Goal: Information Seeking & Learning: Learn about a topic

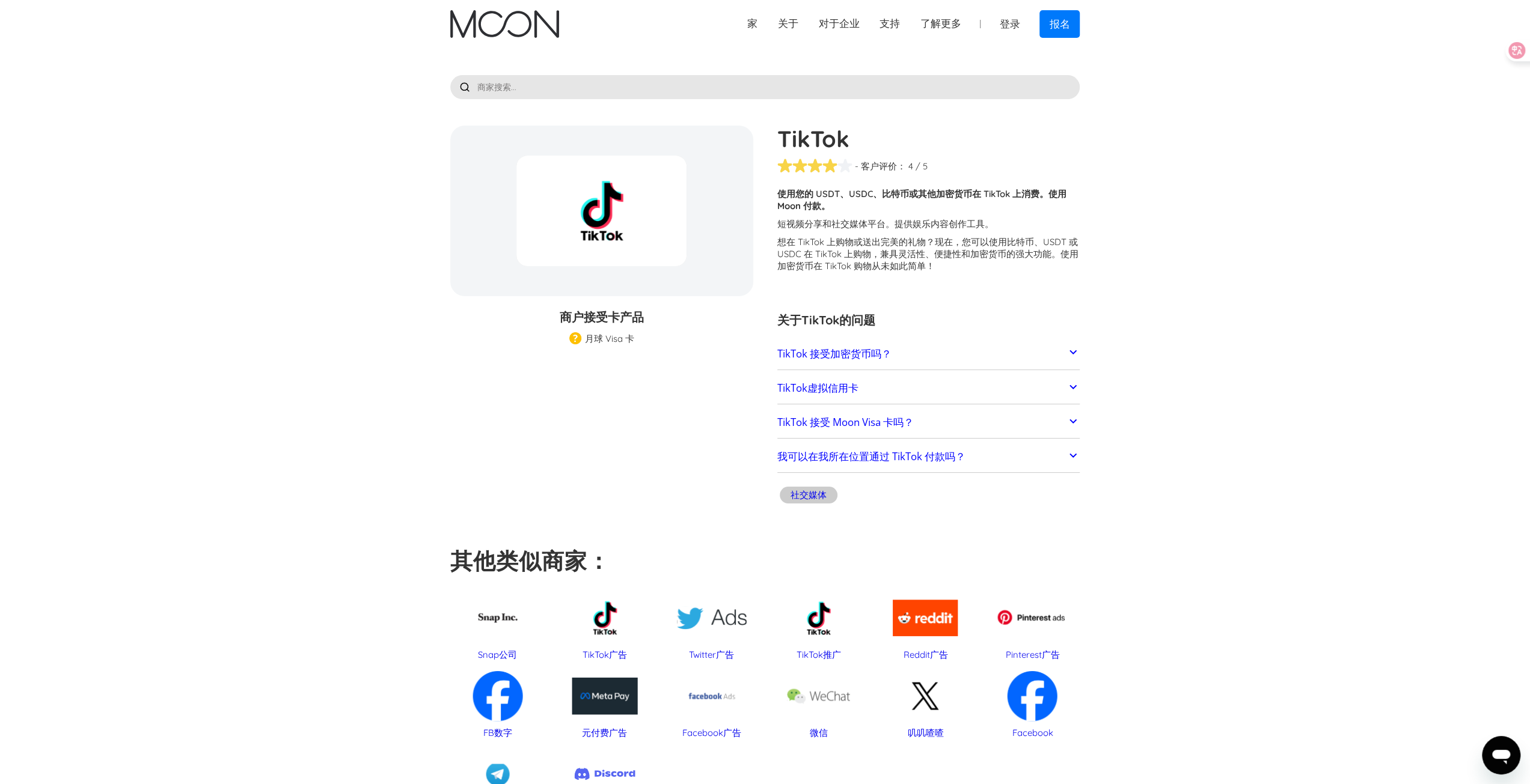
click at [921, 357] on link "TikTok 接受加密货币吗？" at bounding box center [928, 354] width 303 height 26
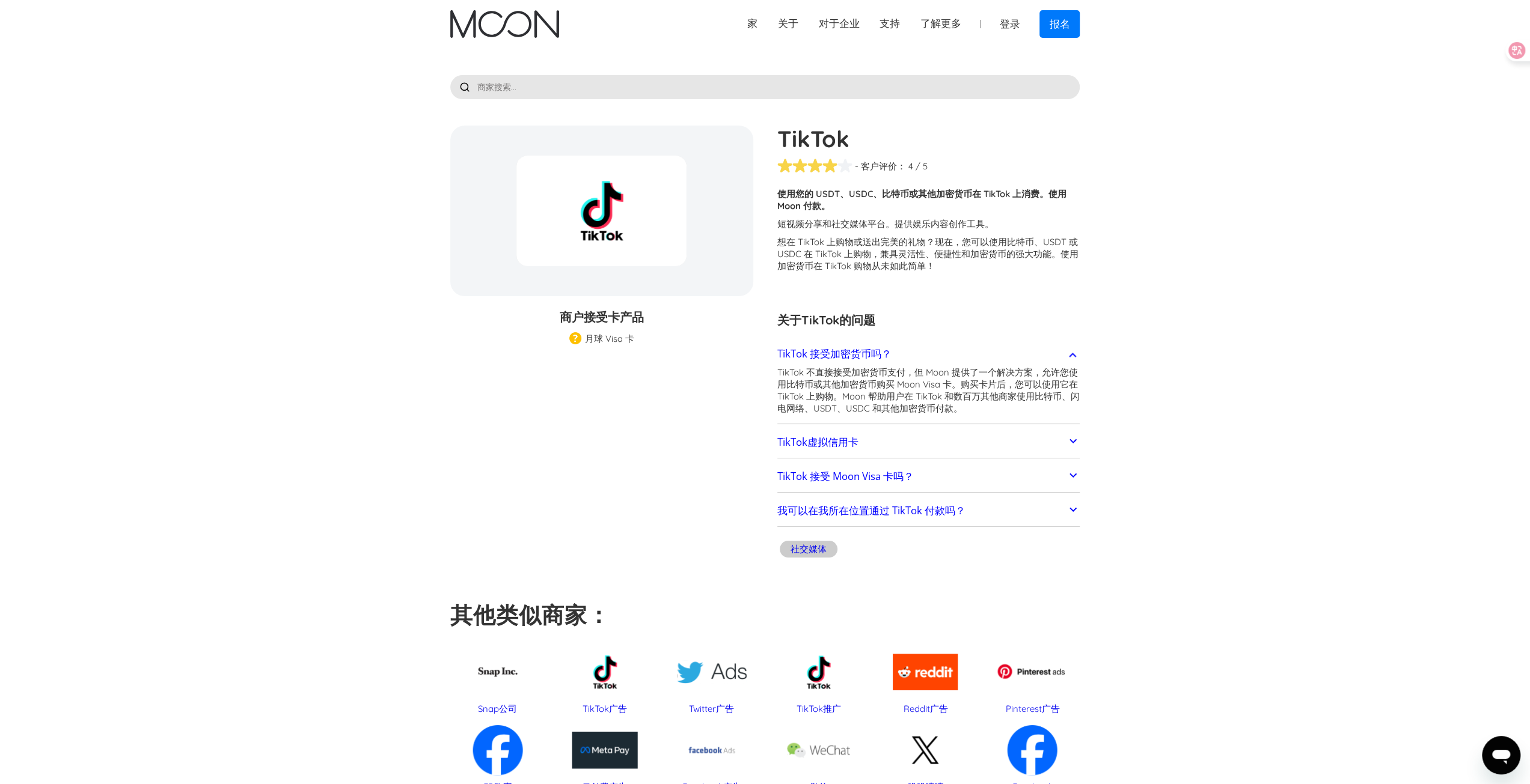
click at [974, 438] on link "TikTok虚拟信用卡" at bounding box center [928, 442] width 303 height 26
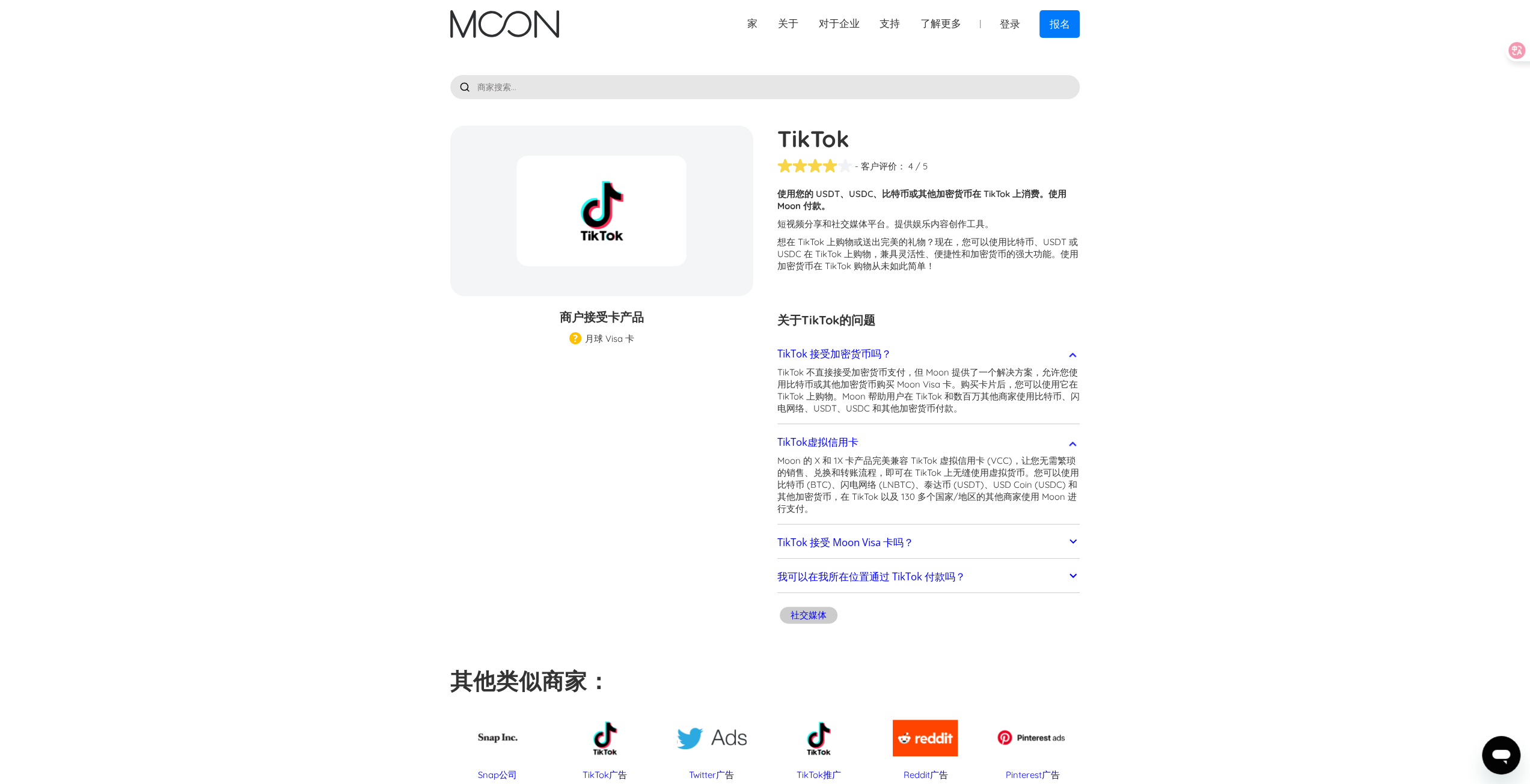
click at [931, 545] on link "TikTok 接受 Moon Visa 卡吗？" at bounding box center [928, 542] width 303 height 26
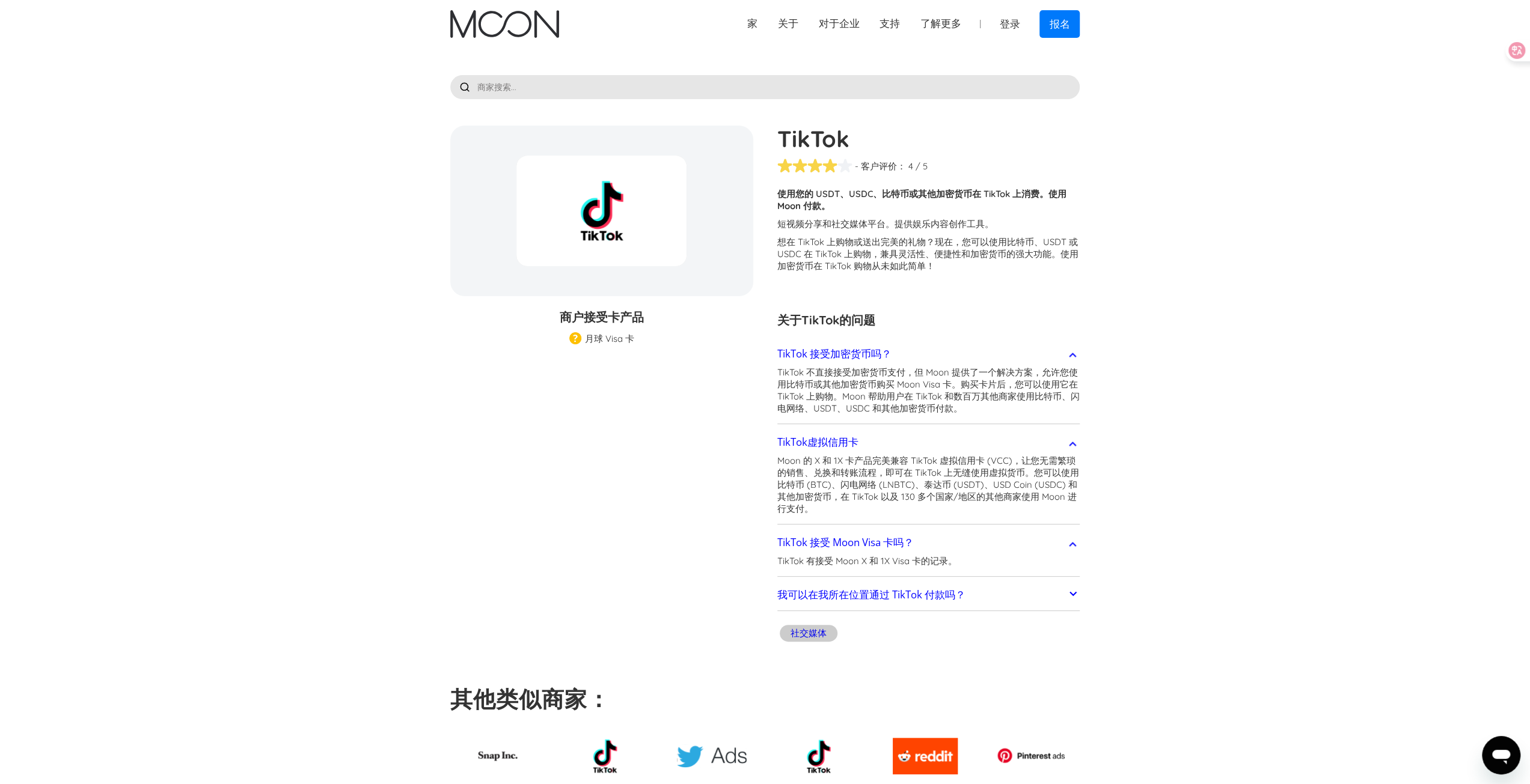
click at [994, 598] on link "我可以在我所在位置通过 TikTok 付款吗？" at bounding box center [928, 595] width 303 height 26
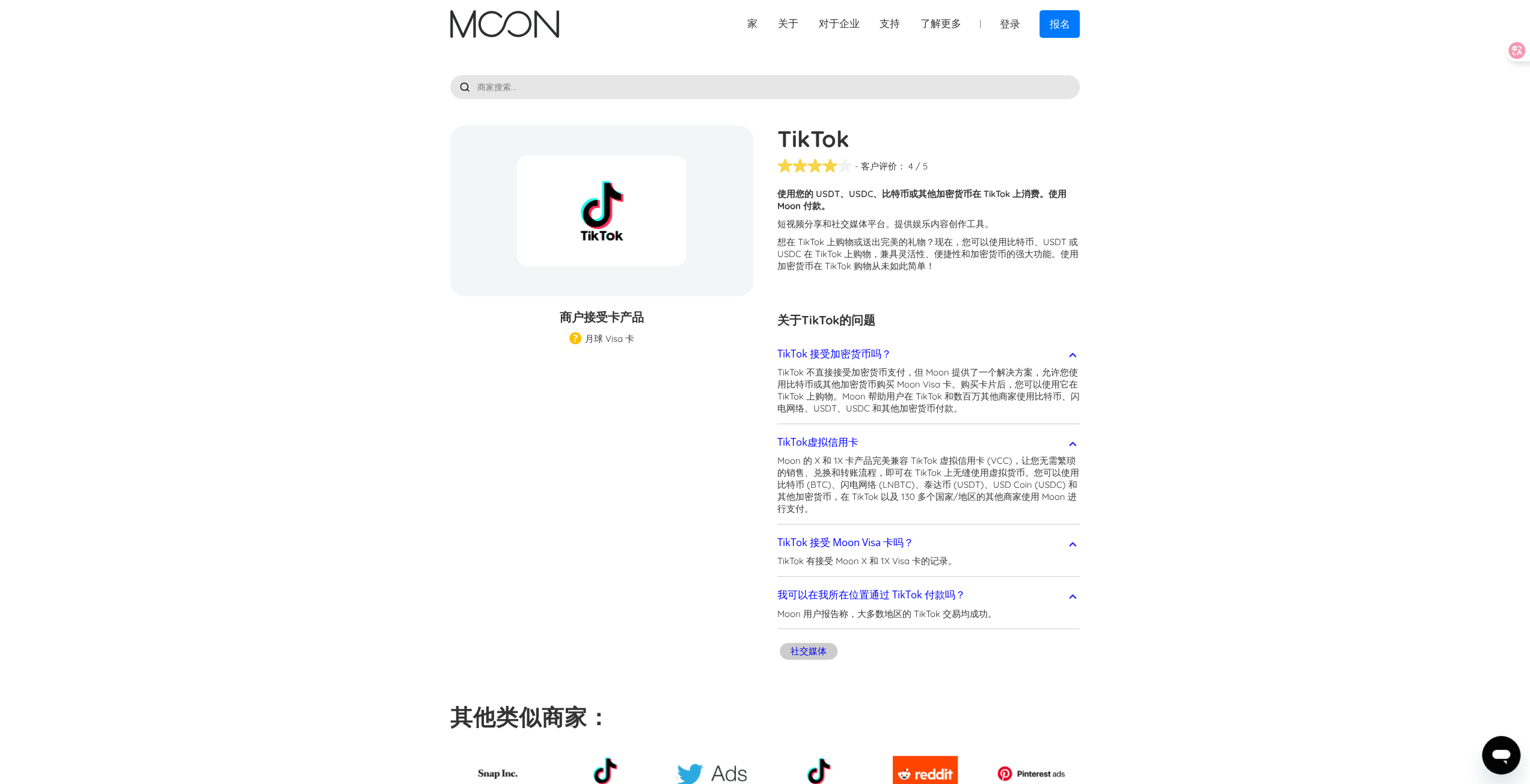
click at [1307, 385] on section "TikTok 礼品 卡 折扣 商户接受 卡产品 商家礼品卡 月球 Visa 卡 Moon Pro (🏅) Visa 卡 Moon 验证 (🛡️) Visa 卡…" at bounding box center [765, 776] width 1530 height 1456
